Goal: Navigation & Orientation: Find specific page/section

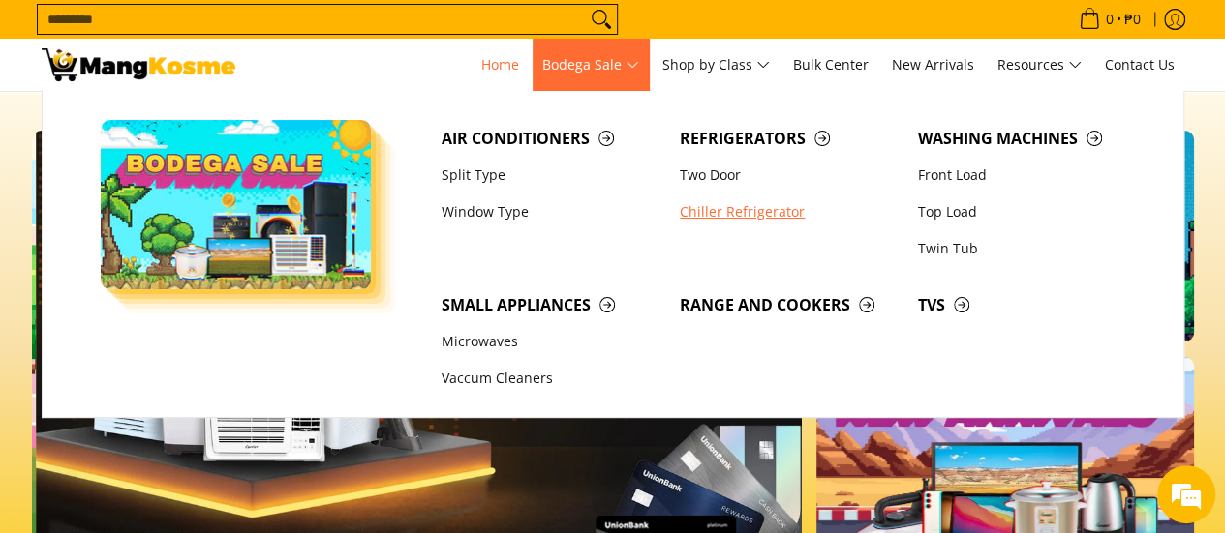
scroll to position [0, 770]
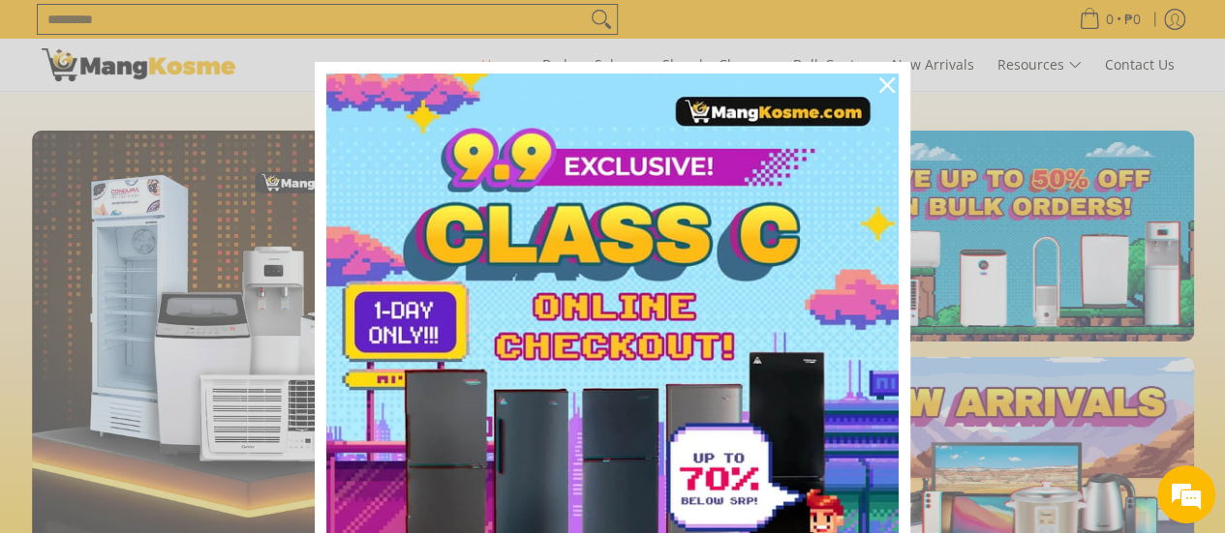
click at [780, 31] on div "Marketing offer form" at bounding box center [612, 266] width 1225 height 533
click at [879, 86] on icon "close icon" at bounding box center [886, 84] width 15 height 15
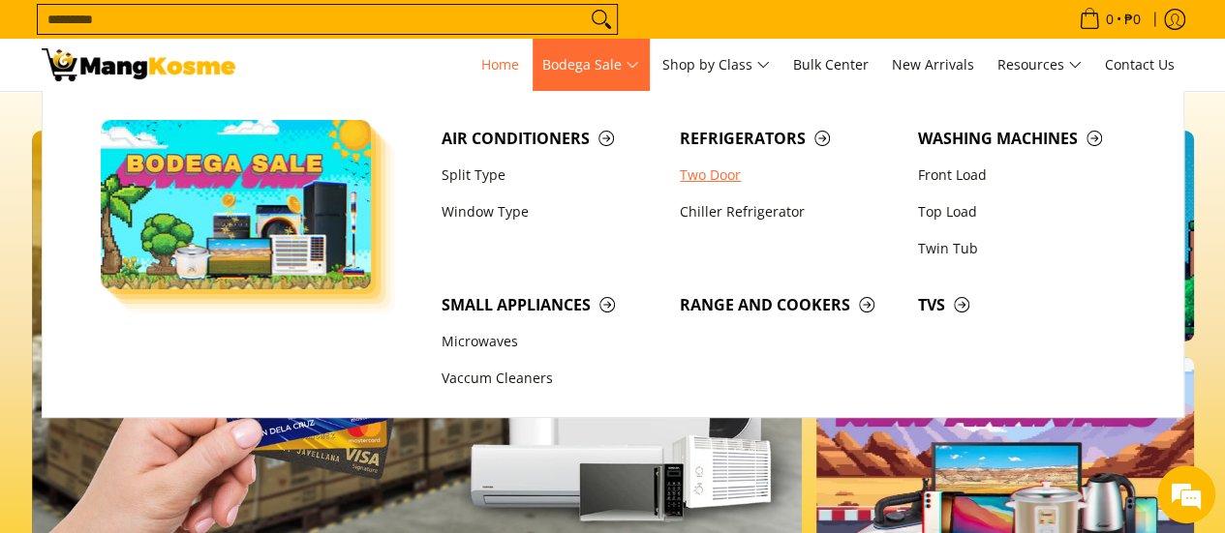
scroll to position [0, 0]
click at [720, 174] on link "Two Door" at bounding box center [789, 175] width 238 height 37
